Goal: Information Seeking & Learning: Learn about a topic

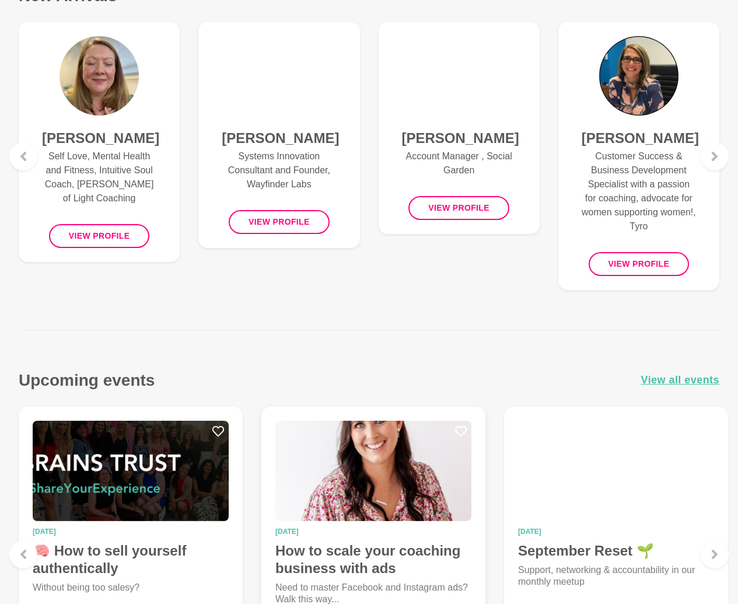
scroll to position [606, 0]
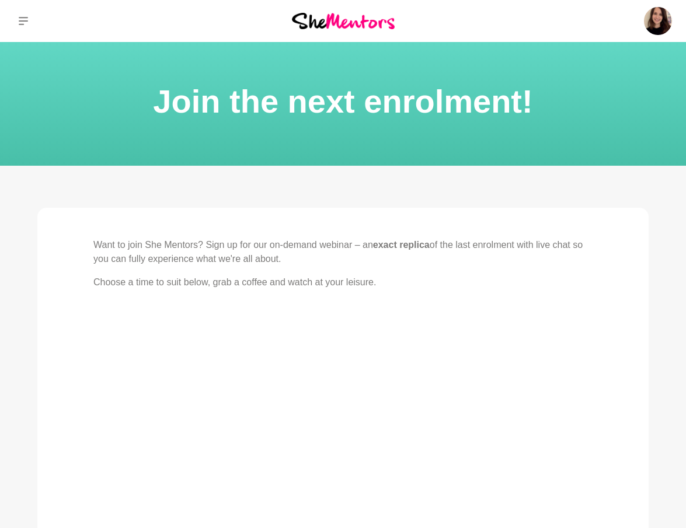
scroll to position [513, 0]
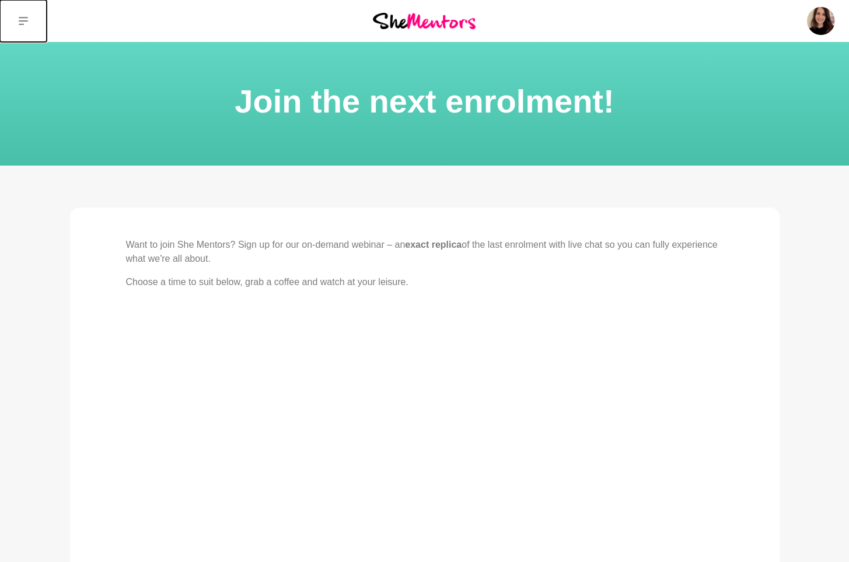
click at [22, 22] on icon at bounding box center [23, 20] width 9 height 9
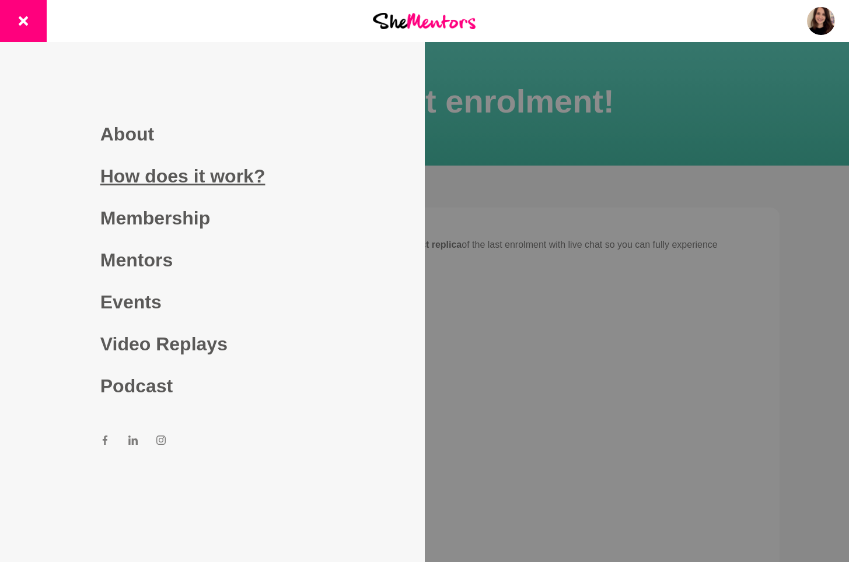
click at [145, 174] on link "How does it work?" at bounding box center [212, 176] width 224 height 42
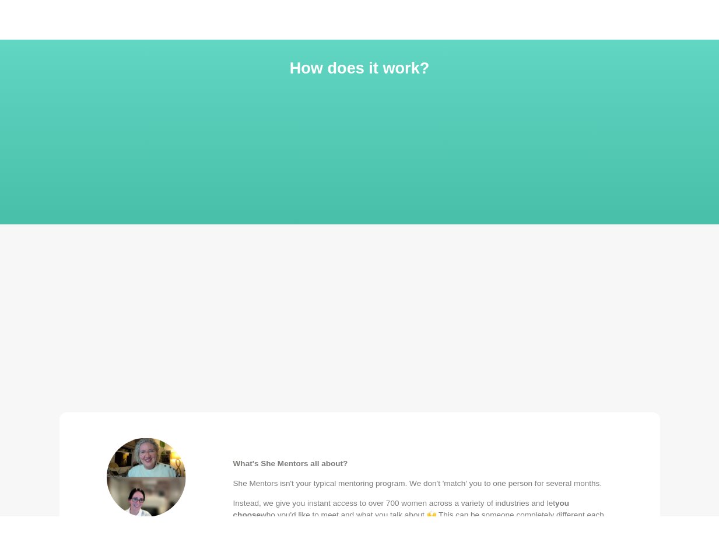
scroll to position [63, 0]
